Goal: Task Accomplishment & Management: Complete application form

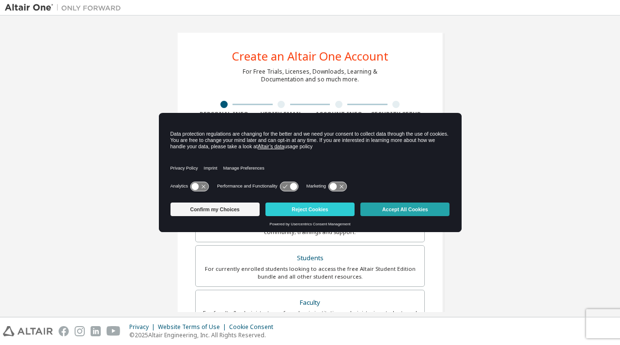
click at [434, 207] on button "Accept All Cookies" at bounding box center [405, 210] width 89 height 14
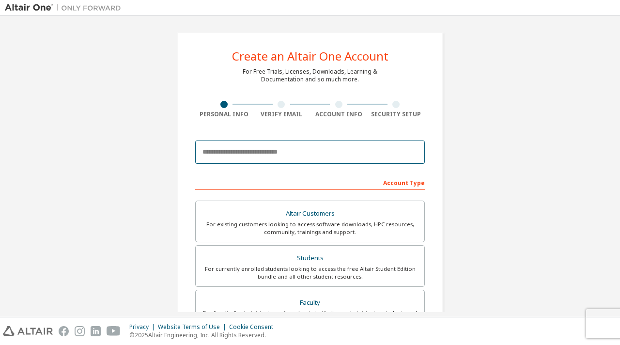
click at [312, 154] on input "email" at bounding box center [310, 152] width 230 height 23
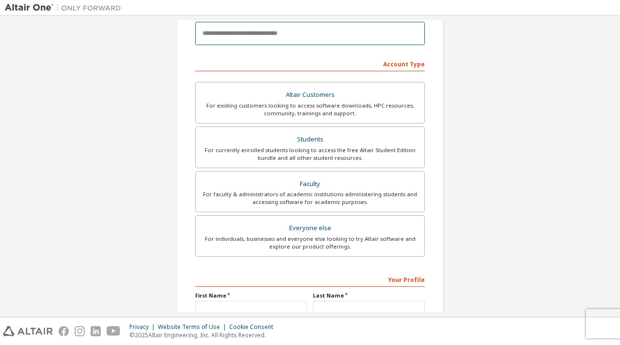
scroll to position [118, 0]
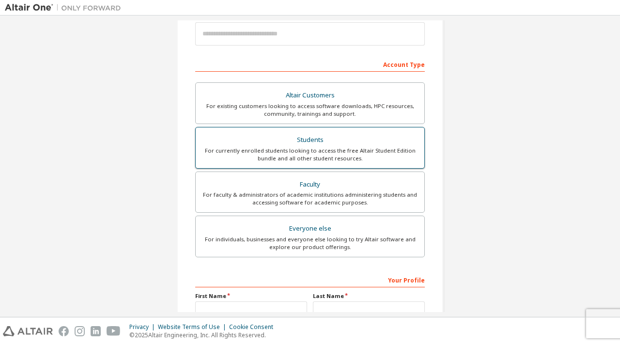
click at [308, 159] on div "For currently enrolled students looking to access the free Altair Student Editi…" at bounding box center [310, 155] width 217 height 16
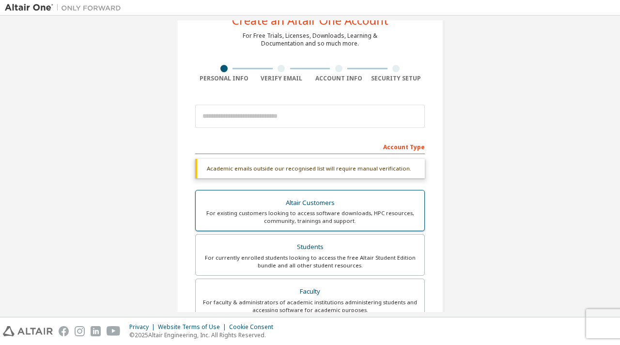
scroll to position [35, 0]
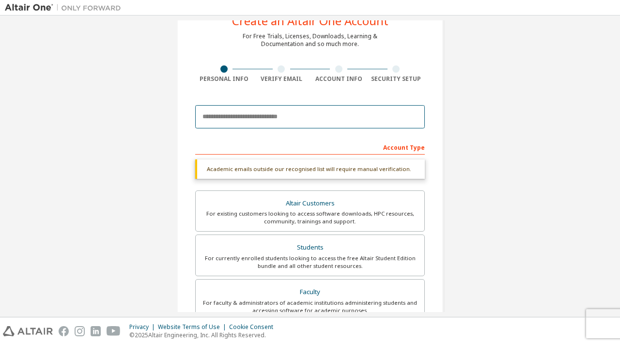
click at [310, 124] on input "email" at bounding box center [310, 116] width 230 height 23
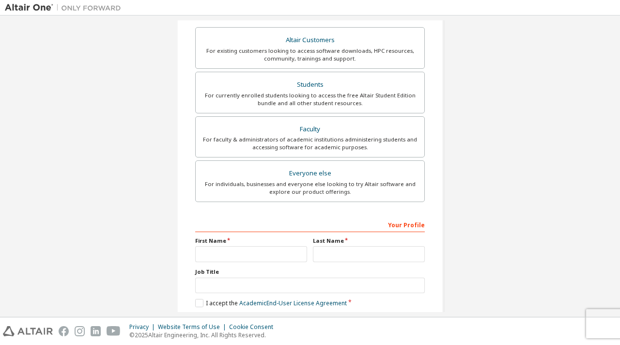
scroll to position [219, 0]
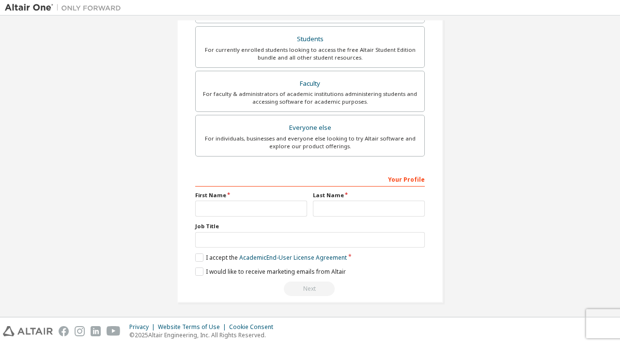
type input "**********"
click at [233, 201] on input "text" at bounding box center [251, 209] width 112 height 16
type input "*****"
click at [320, 203] on input "text" at bounding box center [369, 209] width 112 height 16
type input "****"
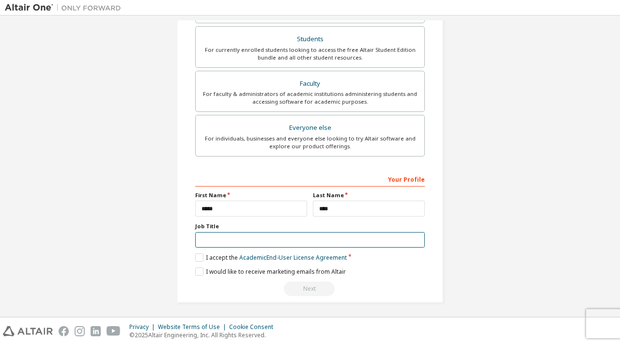
click at [307, 234] on input "text" at bounding box center [310, 240] width 230 height 16
type input "*******"
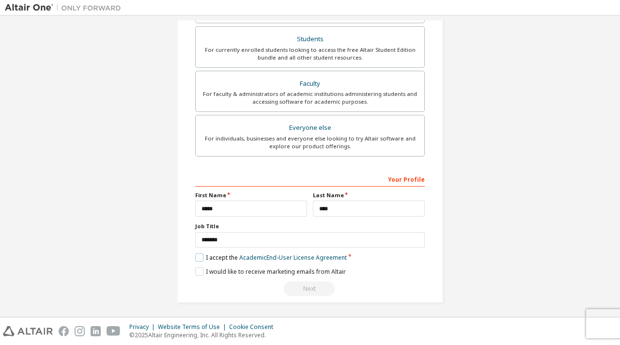
click at [196, 254] on label "I accept the Academic End-User License Agreement" at bounding box center [271, 258] width 152 height 8
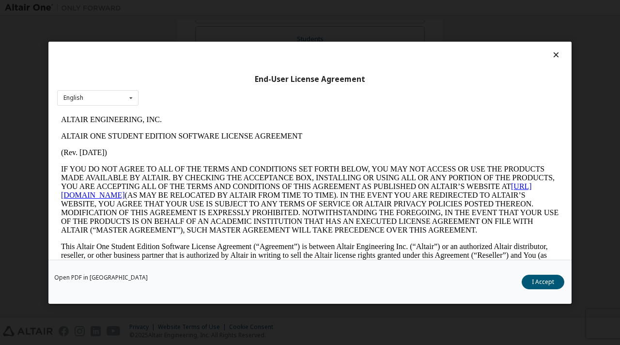
scroll to position [0, 0]
click at [538, 281] on button "I Accept" at bounding box center [543, 281] width 43 height 15
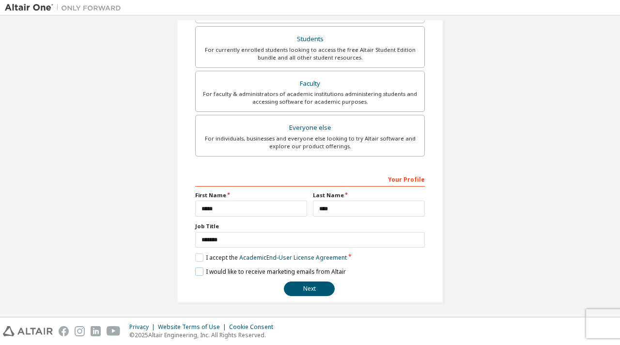
click at [197, 268] on label "I would like to receive marketing emails from Altair" at bounding box center [270, 272] width 151 height 8
click at [201, 268] on label "I would like to receive marketing emails from Altair" at bounding box center [270, 272] width 151 height 8
click at [299, 288] on button "Next" at bounding box center [309, 289] width 51 height 15
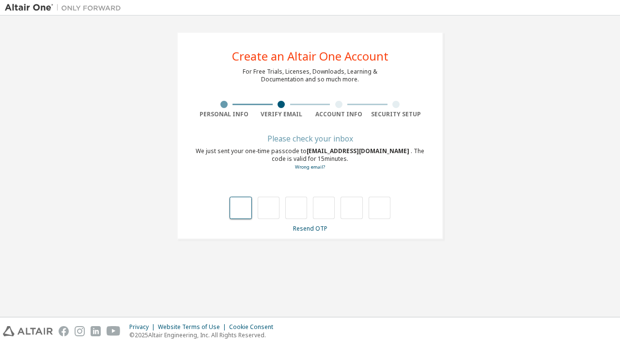
type input "*"
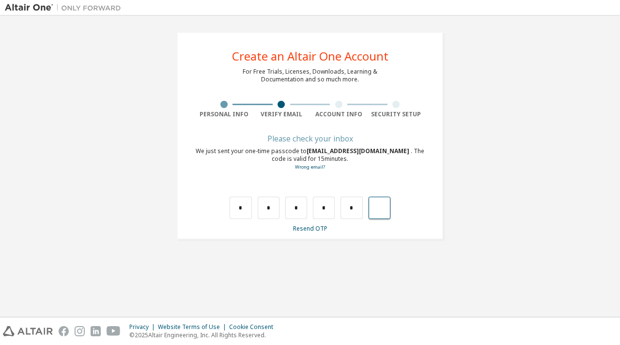
type input "*"
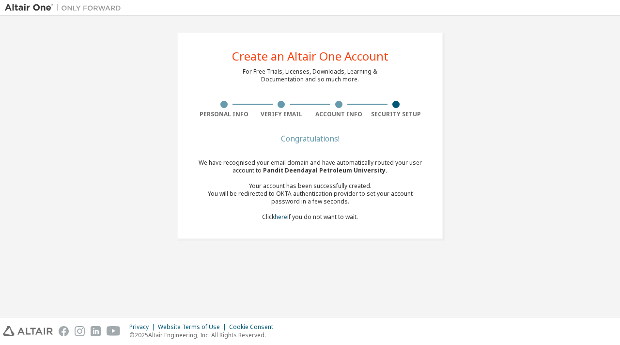
click at [283, 204] on div "You will be redirected to OKTA authentication provider to set your account pass…" at bounding box center [310, 198] width 230 height 16
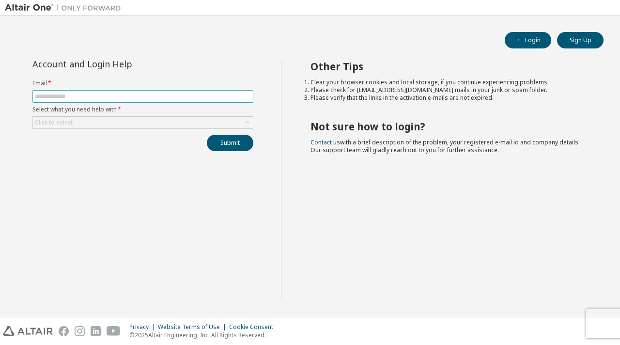
click at [139, 93] on input "text" at bounding box center [143, 97] width 216 height 8
type input "**********"
click at [104, 118] on div "Click to select" at bounding box center [143, 123] width 220 height 12
